Goal: Communication & Community: Participate in discussion

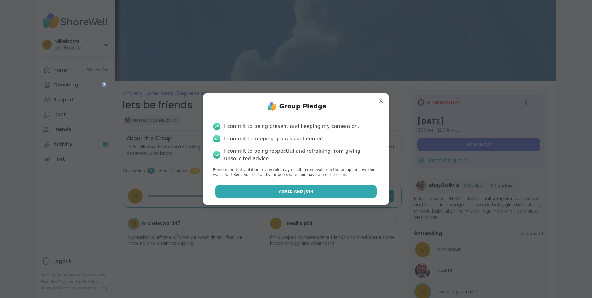
click at [285, 192] on span "Agree and Join" at bounding box center [296, 192] width 35 height 6
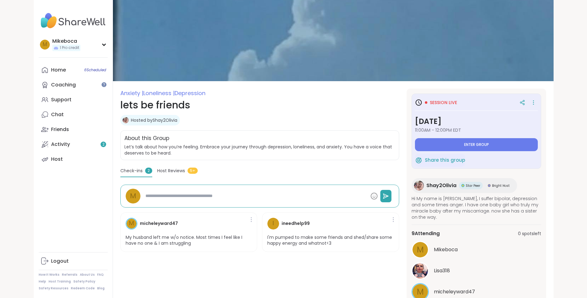
type textarea "*"
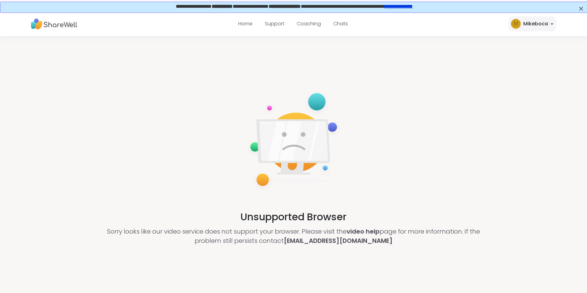
click at [412, 8] on link "**********" at bounding box center [398, 5] width 28 height 5
